Goal: Obtain resource: Download file/media

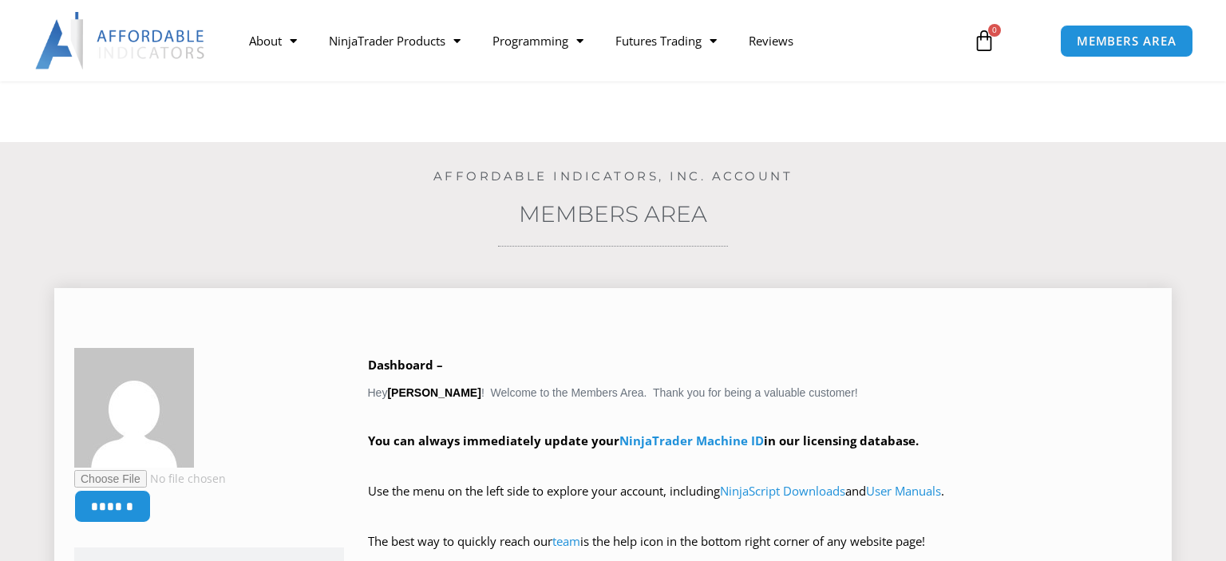
scroll to position [281, 0]
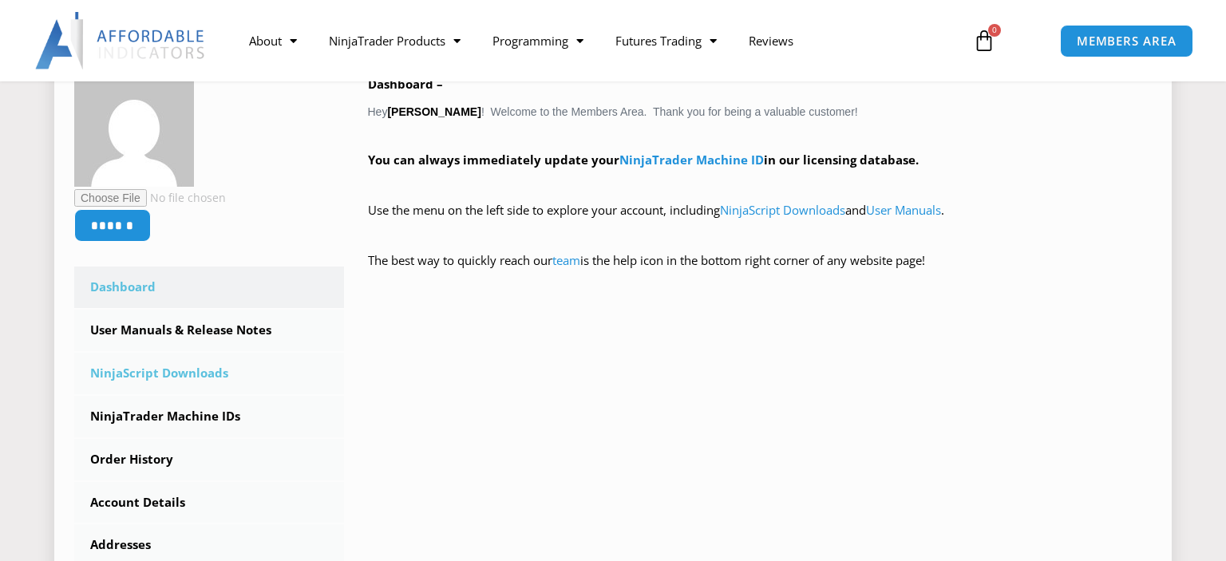
click at [158, 374] on link "NinjaScript Downloads" at bounding box center [209, 374] width 270 height 42
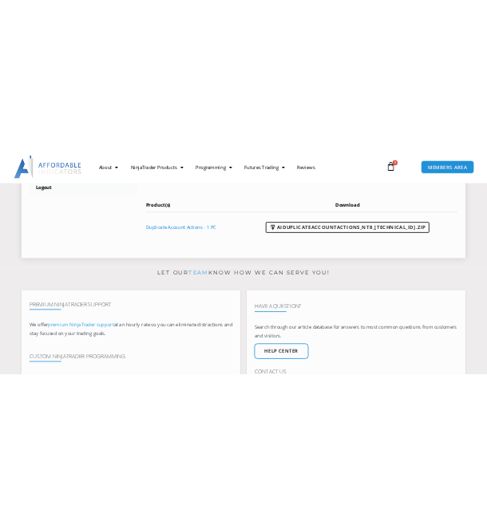
scroll to position [786, 0]
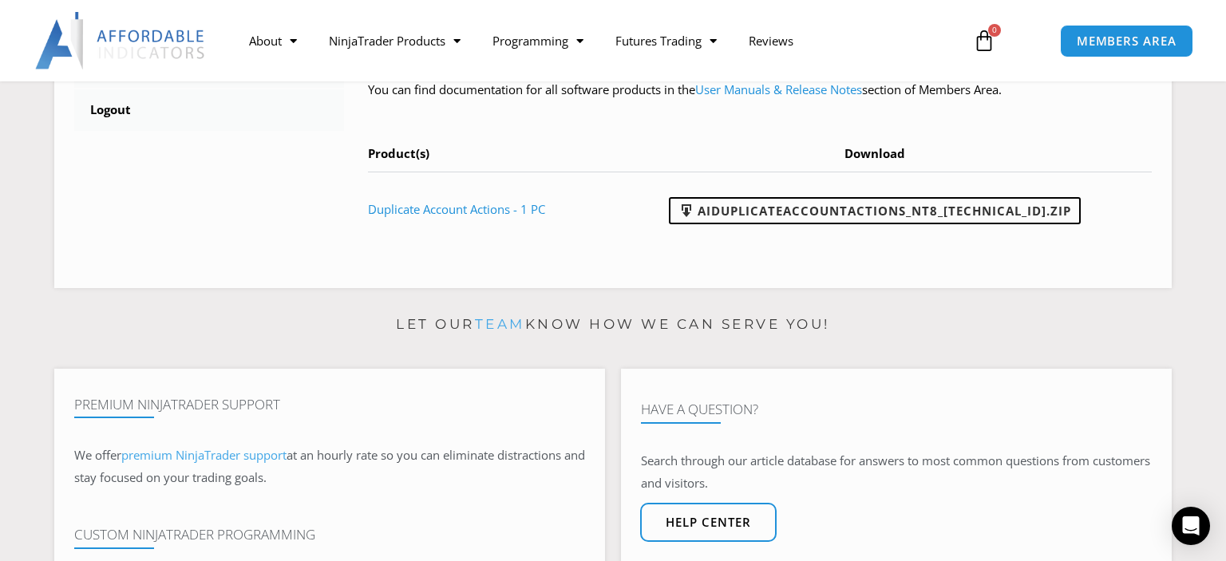
click at [916, 37] on nav "About Contact Us Premium Support Team Partners NinjaTrader NinjaTrader FAQ Ninj…" at bounding box center [595, 40] width 724 height 37
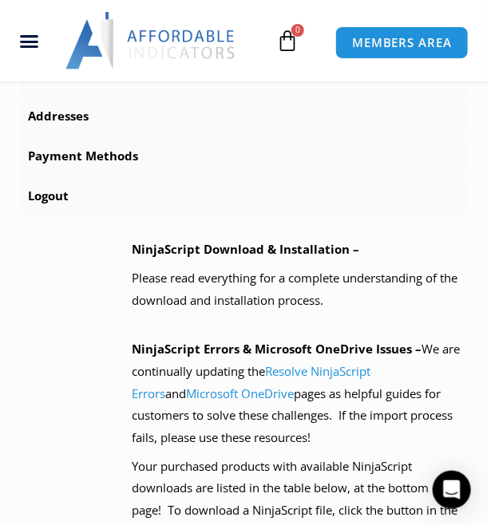
scroll to position [785, 0]
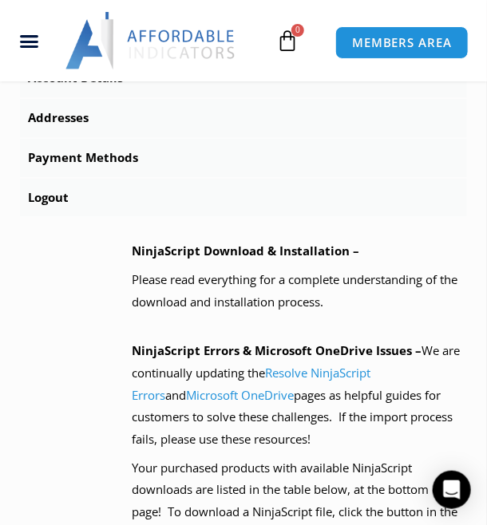
click at [350, 78] on div "About Contact Us Premium Support Team Partners NinjaTrader NinjaTrader FAQ Ninj…" at bounding box center [243, 40] width 487 height 81
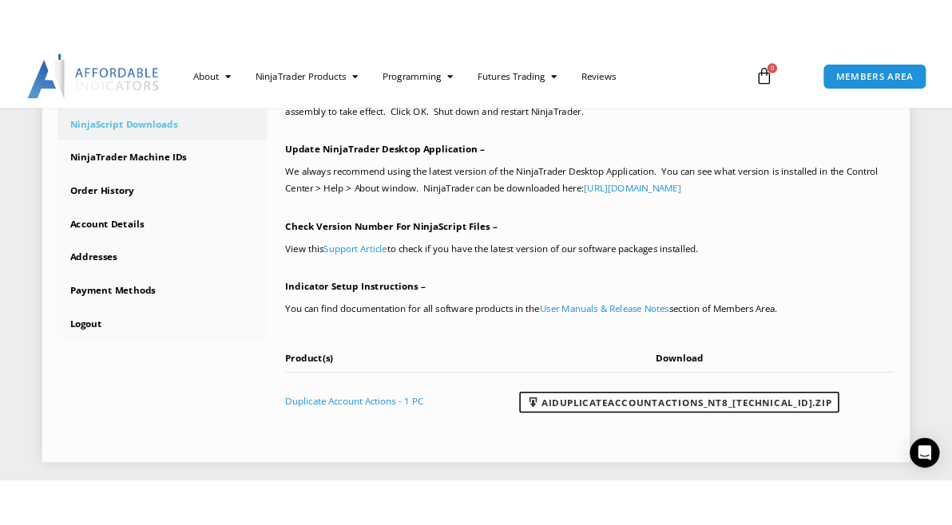
scroll to position [570, 0]
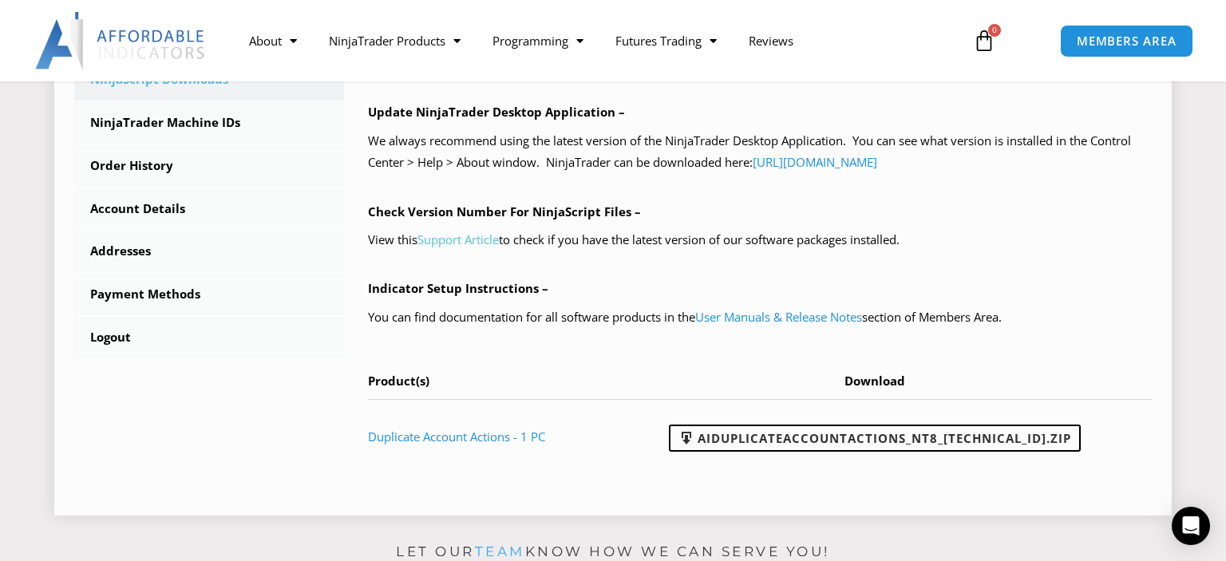
click at [479, 238] on link "Support Article" at bounding box center [457, 239] width 81 height 16
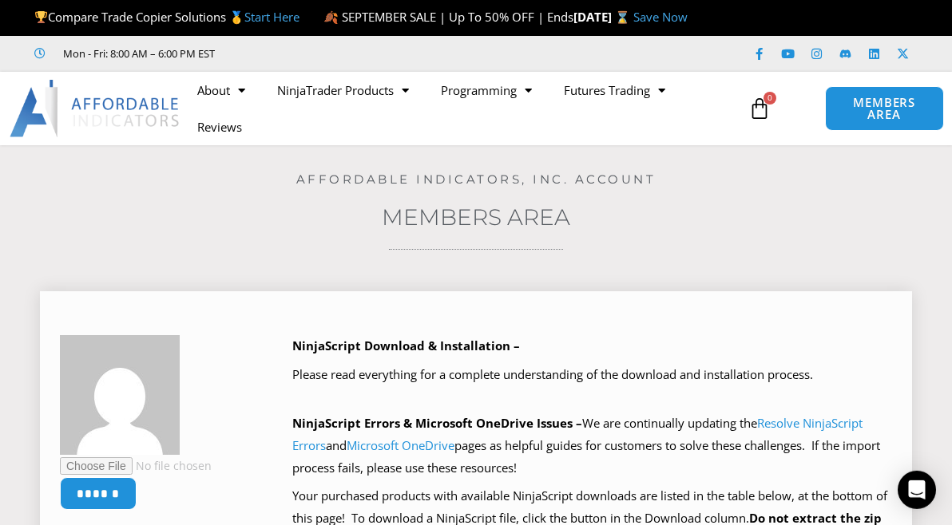
scroll to position [0, 0]
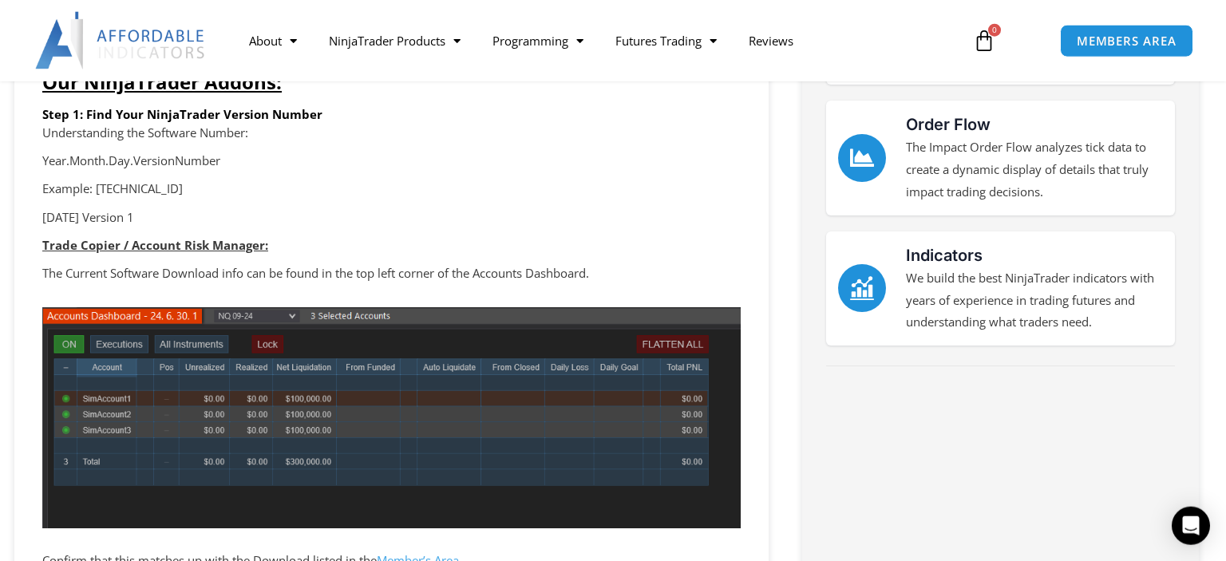
scroll to position [337, 0]
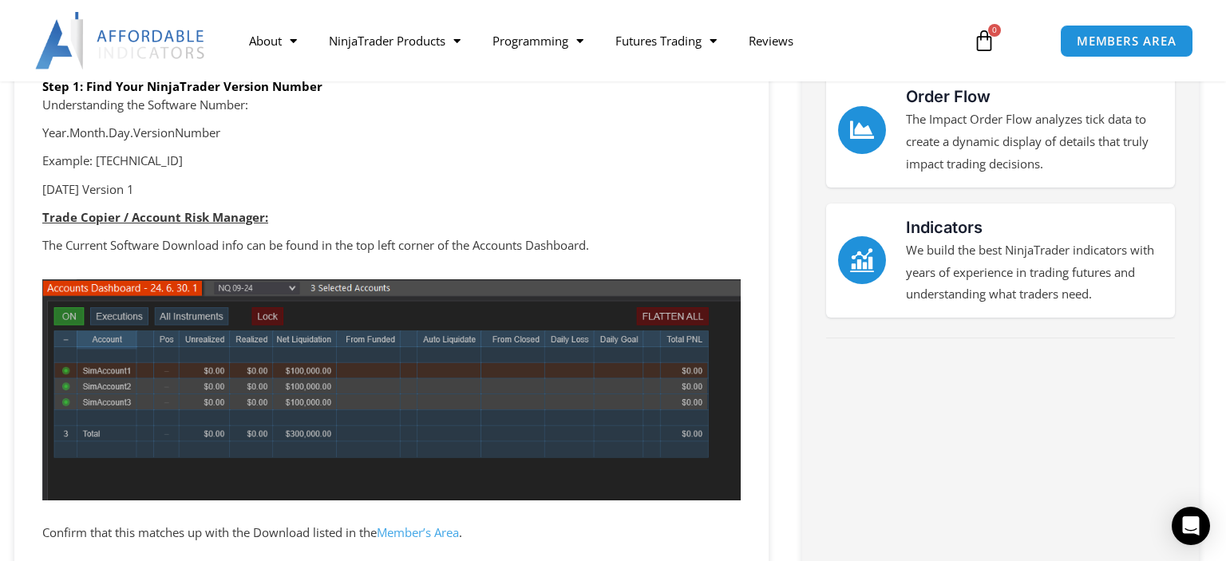
click at [324, 504] on p at bounding box center [391, 389] width 698 height 253
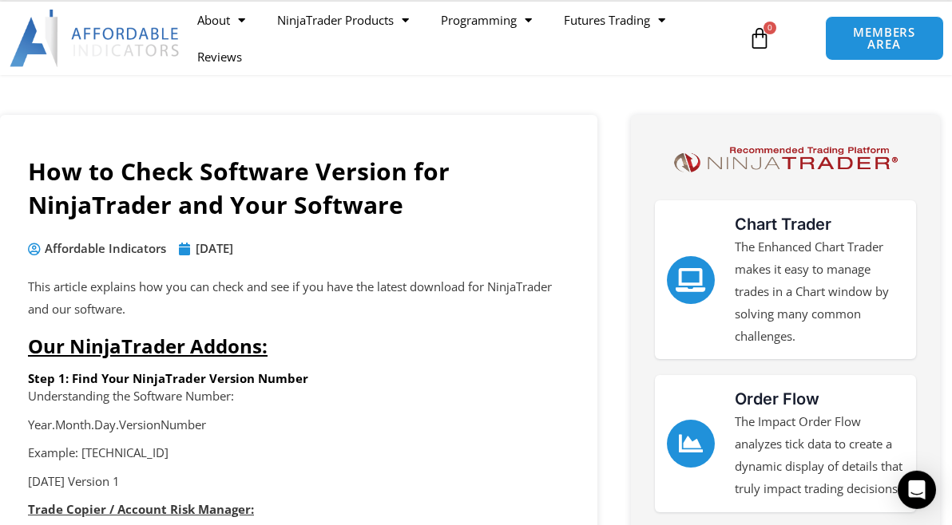
scroll to position [0, 0]
